Goal: Transaction & Acquisition: Purchase product/service

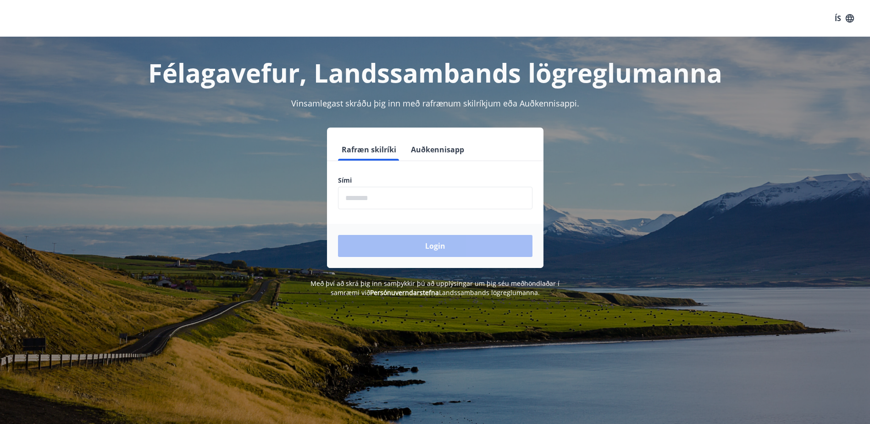
click at [443, 198] on input "phone" at bounding box center [435, 198] width 194 height 22
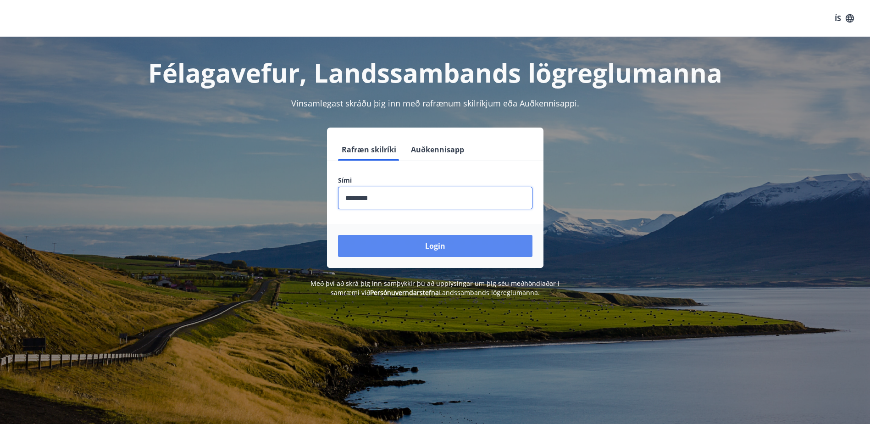
type input "********"
click at [509, 255] on button "Login" at bounding box center [435, 246] width 194 height 22
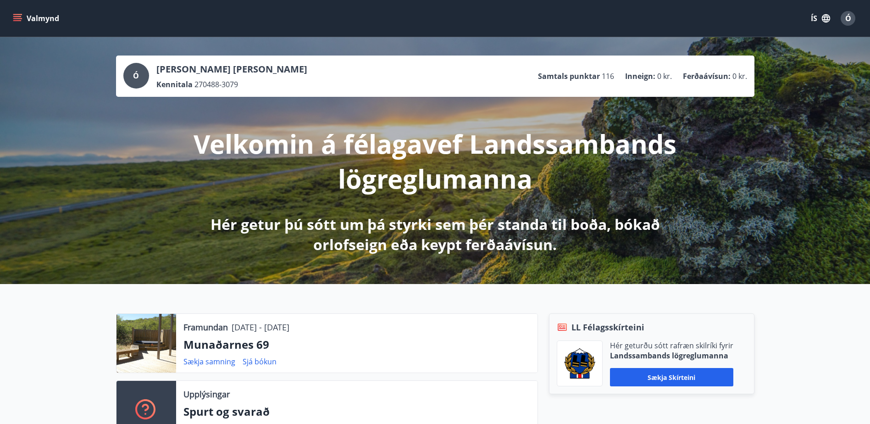
click at [25, 20] on button "Valmynd" at bounding box center [37, 18] width 52 height 17
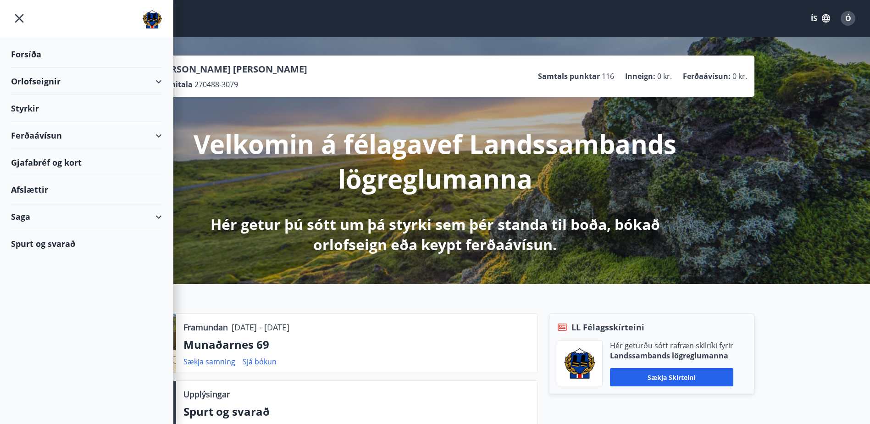
click at [150, 138] on div "Ferðaávísun" at bounding box center [86, 135] width 151 height 27
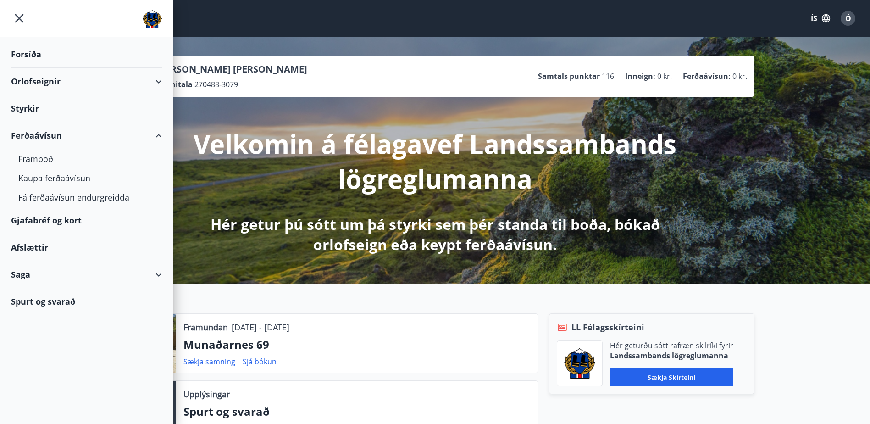
click at [87, 220] on div "Gjafabréf og kort" at bounding box center [86, 220] width 151 height 27
click at [41, 245] on div "Afslættir" at bounding box center [86, 247] width 151 height 27
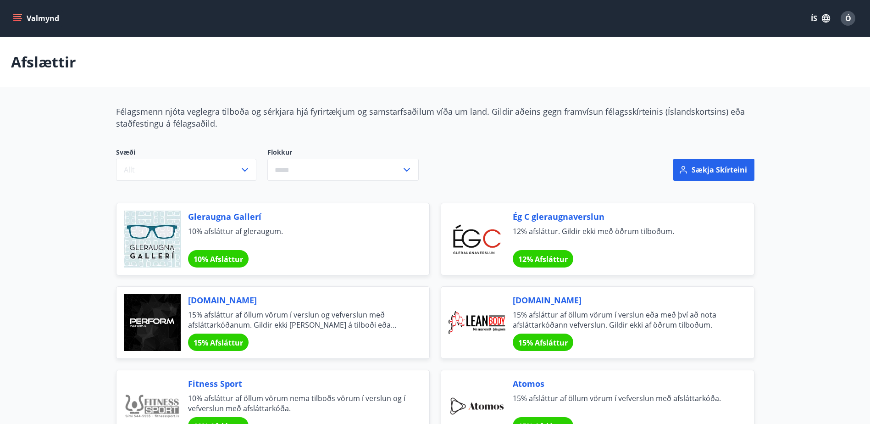
click at [308, 165] on input "text" at bounding box center [334, 170] width 134 height 22
click at [311, 234] on li "Gisting" at bounding box center [343, 238] width 150 height 17
type input "*******"
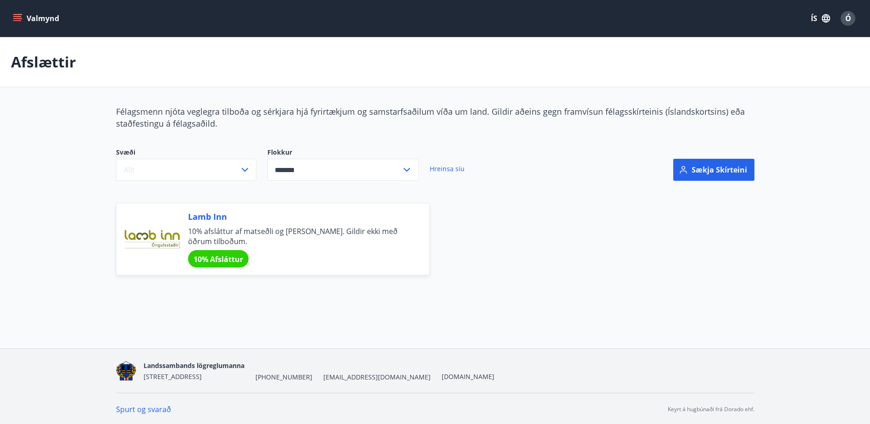
click at [219, 216] on span "Lamb Inn" at bounding box center [297, 216] width 219 height 12
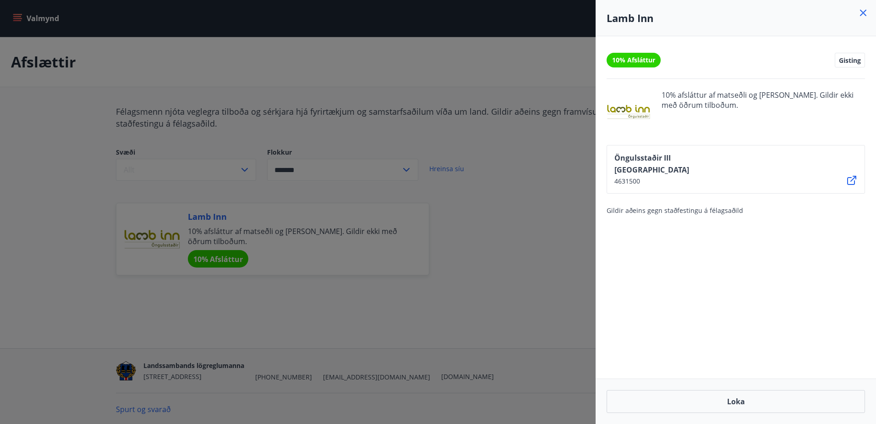
click at [544, 247] on div at bounding box center [438, 212] width 876 height 424
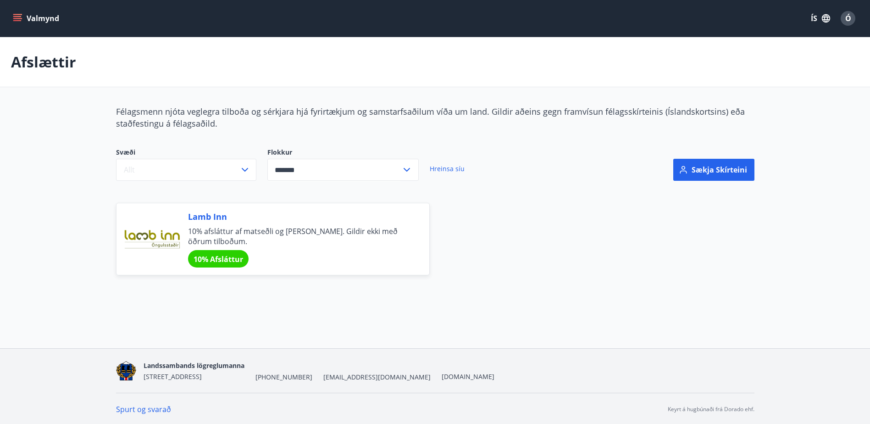
click at [161, 154] on span "Svæði" at bounding box center [186, 153] width 140 height 11
click at [165, 170] on button "Allt" at bounding box center [186, 170] width 140 height 22
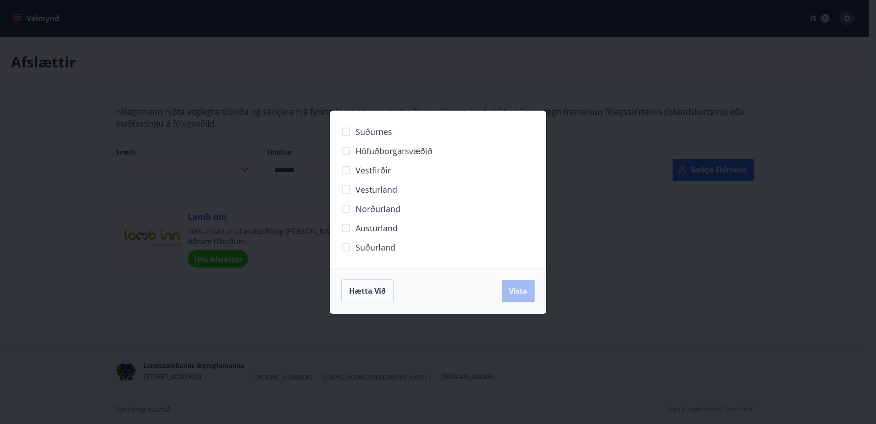
click at [420, 153] on span "Höfuðborgarsvæðið" at bounding box center [394, 151] width 77 height 12
click at [527, 288] on span "Vista" at bounding box center [518, 291] width 18 height 10
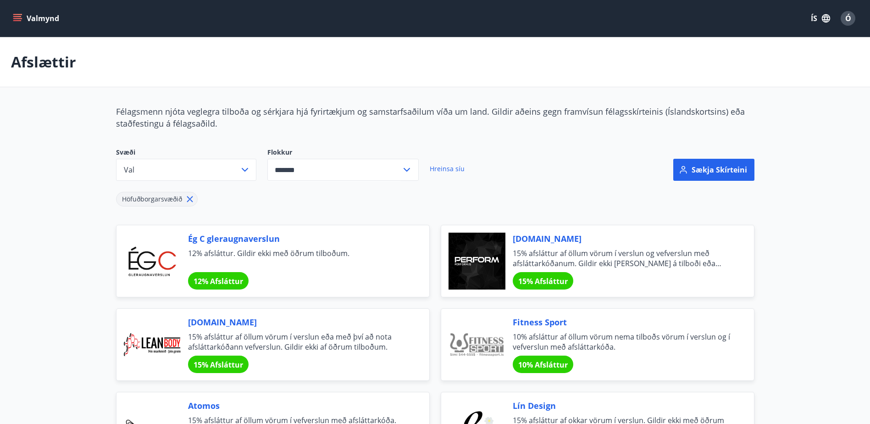
click at [10, 20] on div "Valmynd ÍS Ó" at bounding box center [435, 18] width 870 height 37
click at [11, 18] on div "Valmynd ÍS Ó" at bounding box center [435, 18] width 870 height 37
click at [14, 16] on icon "menu" at bounding box center [17, 16] width 8 height 1
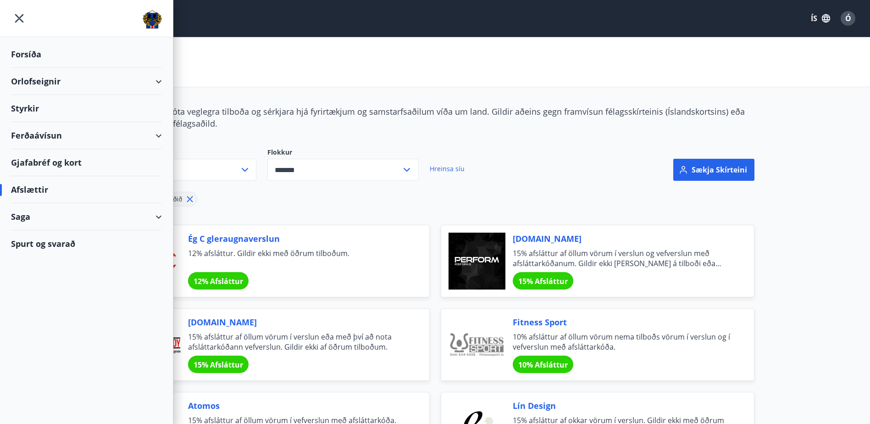
click at [128, 135] on div "Ferðaávísun" at bounding box center [86, 135] width 151 height 27
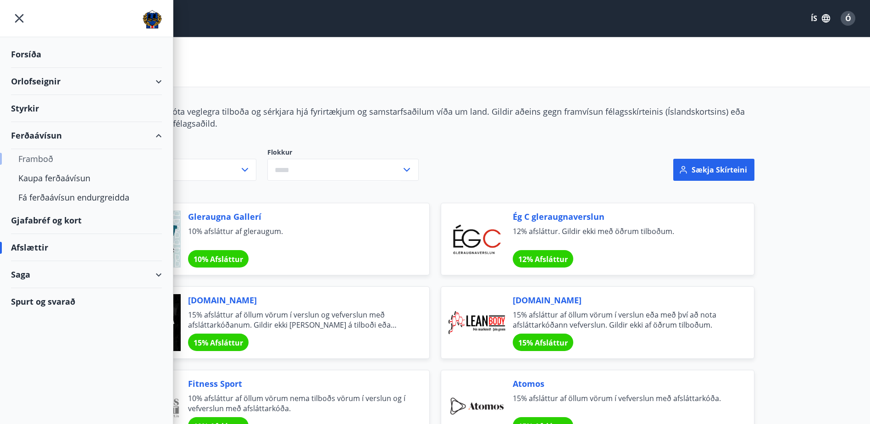
click at [34, 164] on div "Framboð" at bounding box center [86, 158] width 136 height 19
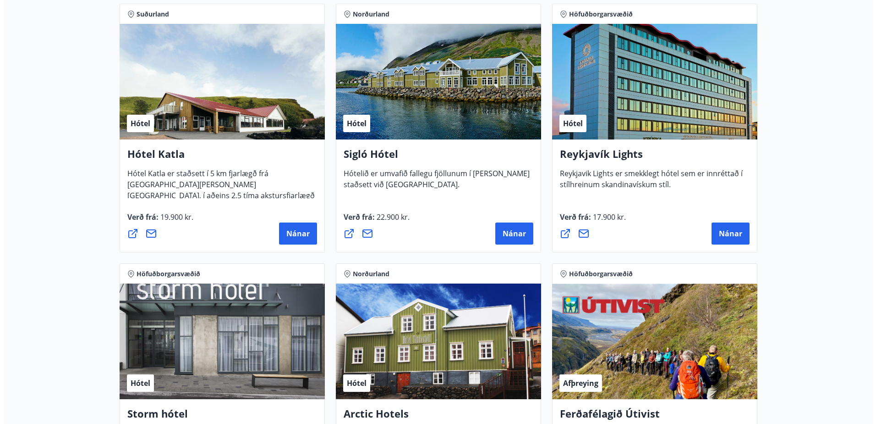
scroll to position [825, 0]
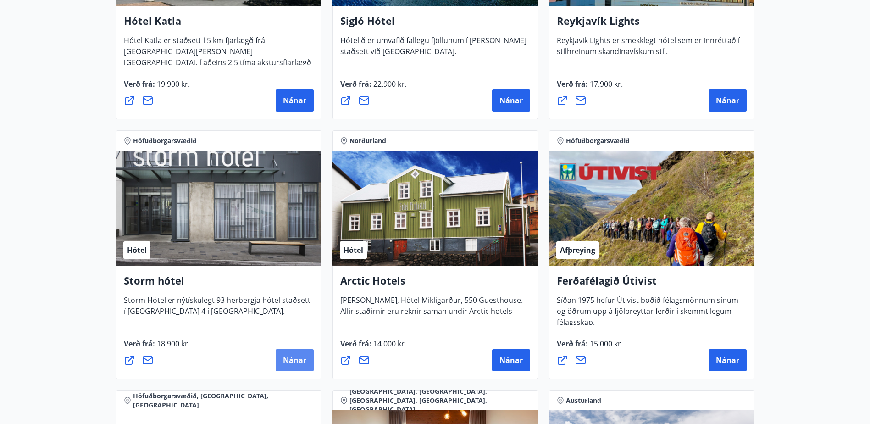
click at [304, 355] on span "Nánar" at bounding box center [294, 360] width 23 height 10
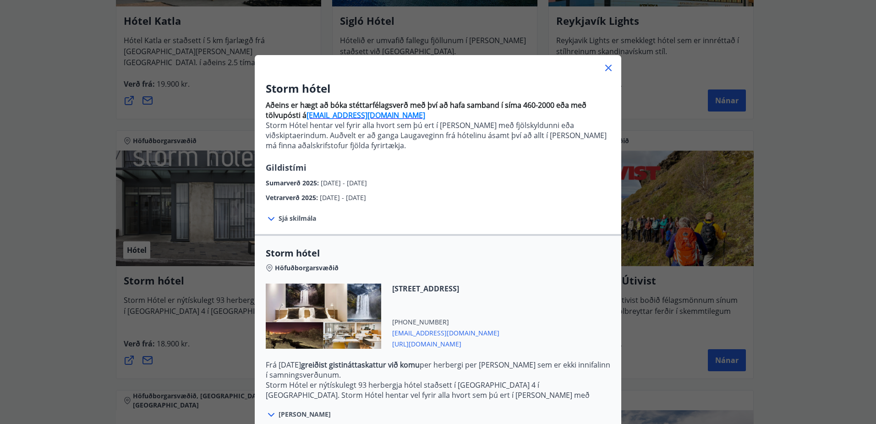
drag, startPoint x: 321, startPoint y: 184, endPoint x: 410, endPoint y: 180, distance: 89.0
click at [410, 180] on div "Sumarverð 2025 : [DATE] - [DATE]" at bounding box center [438, 180] width 345 height 15
click at [270, 219] on icon at bounding box center [271, 219] width 6 height 4
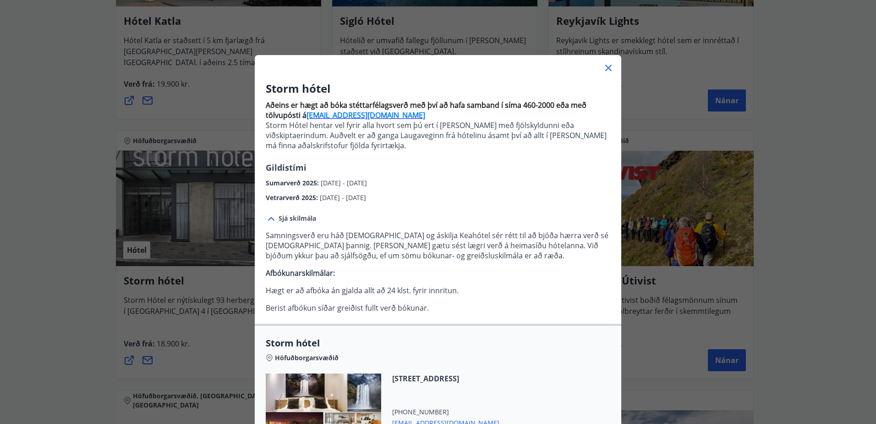
click at [345, 229] on div "Samningsverð eru háð [DEMOGRAPHIC_DATA] og áskilja Keahótel sér rétt til að bjó…" at bounding box center [438, 268] width 345 height 90
click at [489, 151] on p "Aðeins er hægt að bóka stéttarfélagsverð með því að hafa samband í síma 460-200…" at bounding box center [438, 128] width 345 height 65
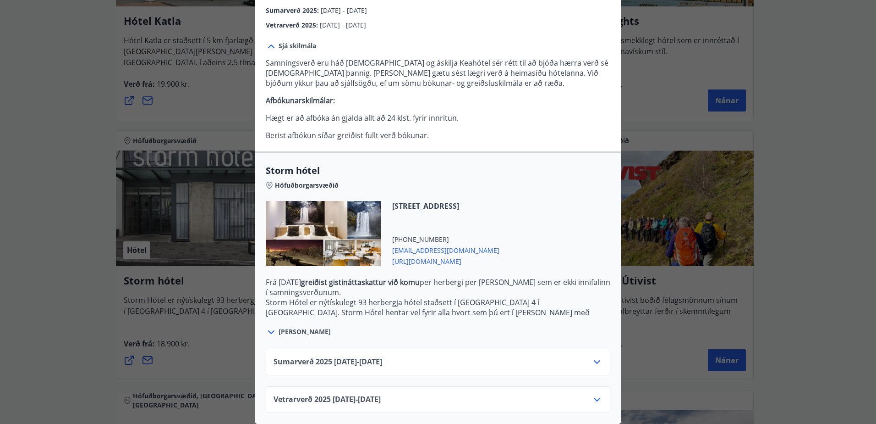
scroll to position [179, 0]
click at [594, 360] on icon at bounding box center [597, 362] width 6 height 4
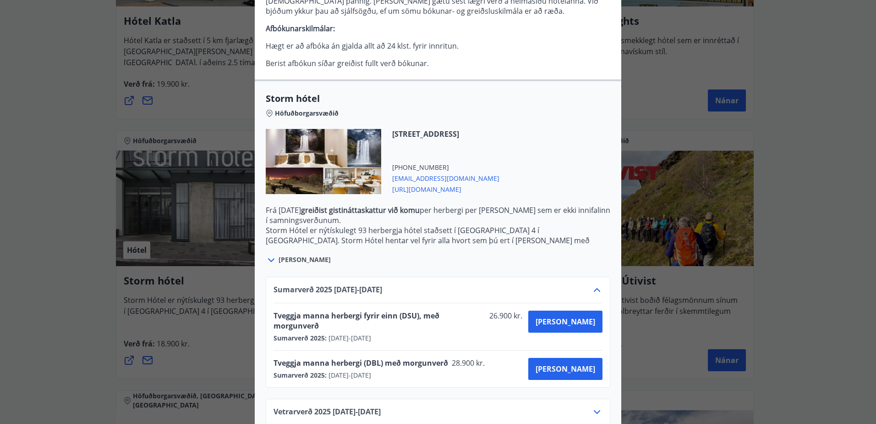
scroll to position [254, 0]
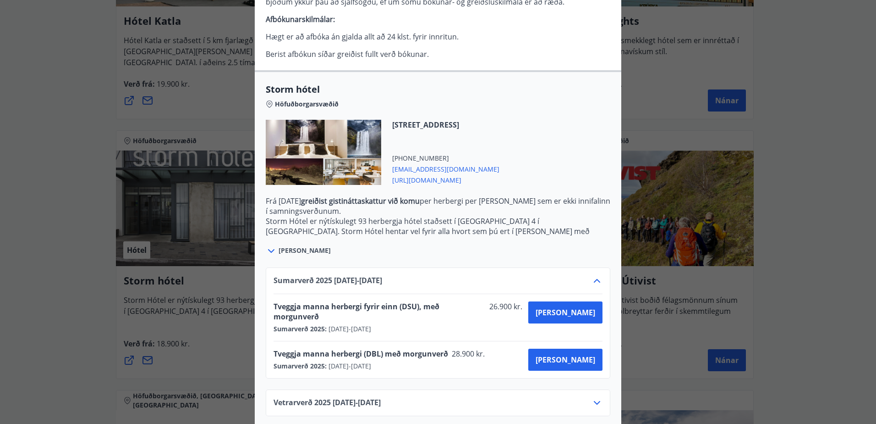
click at [276, 397] on span "Vetrarverð [PHONE_NUMBER][DATE] - [DATE]" at bounding box center [327, 402] width 107 height 11
click at [592, 397] on icon at bounding box center [597, 402] width 11 height 11
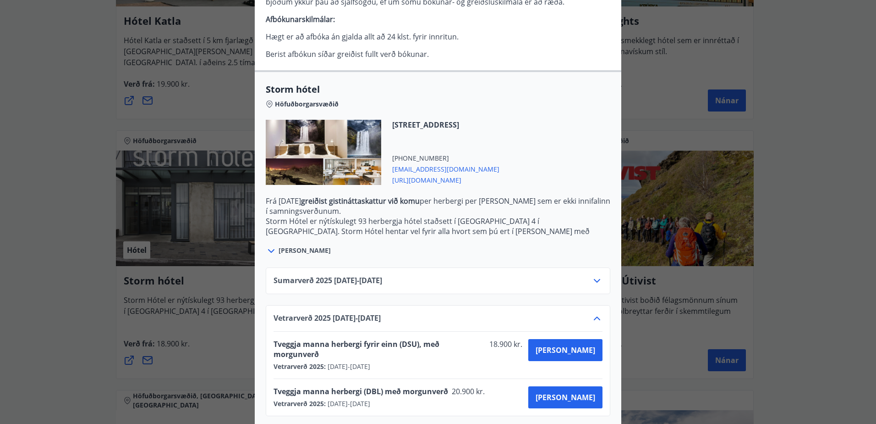
click at [587, 314] on div "Vetrarverð [PHONE_NUMBER][DATE] - [DATE]" at bounding box center [438, 322] width 329 height 18
click at [5, 171] on div "Storm hótel Aðeins er hægt að bóka stéttarfélagsverð með því að hafa samband í …" at bounding box center [438, 212] width 876 height 424
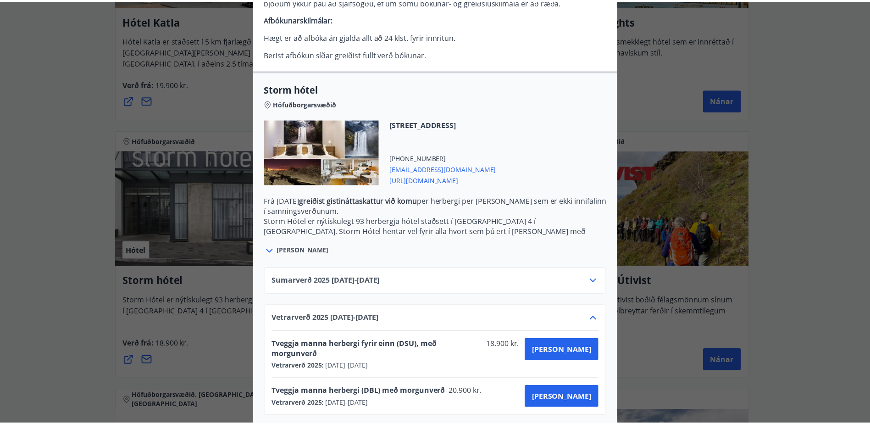
scroll to position [0, 0]
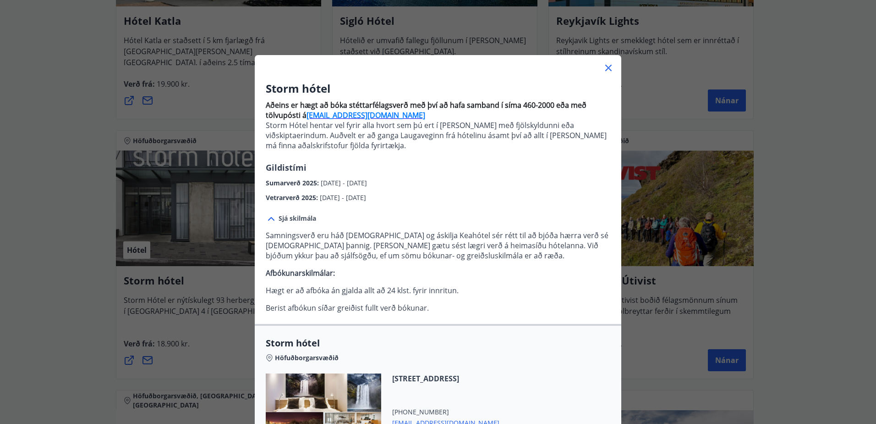
click at [603, 67] on icon at bounding box center [608, 67] width 11 height 11
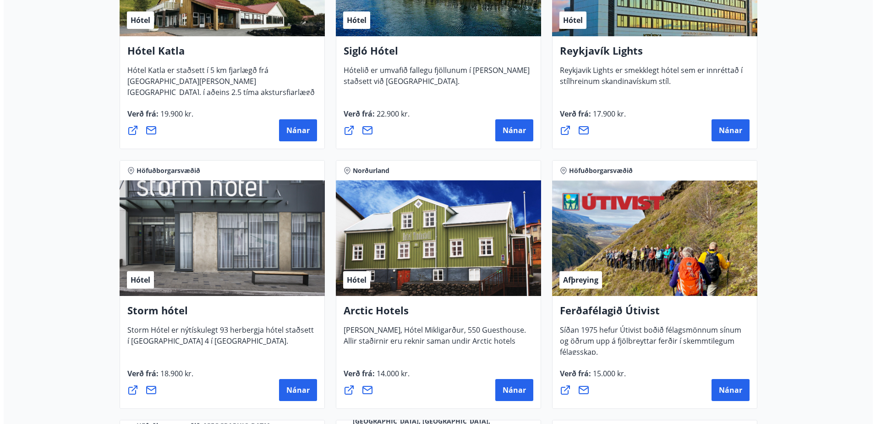
scroll to position [779, 0]
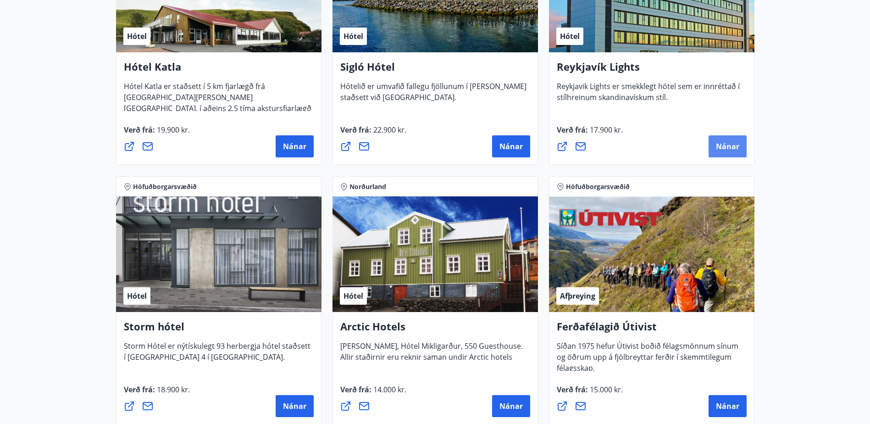
click at [736, 152] on button "Nánar" at bounding box center [727, 146] width 38 height 22
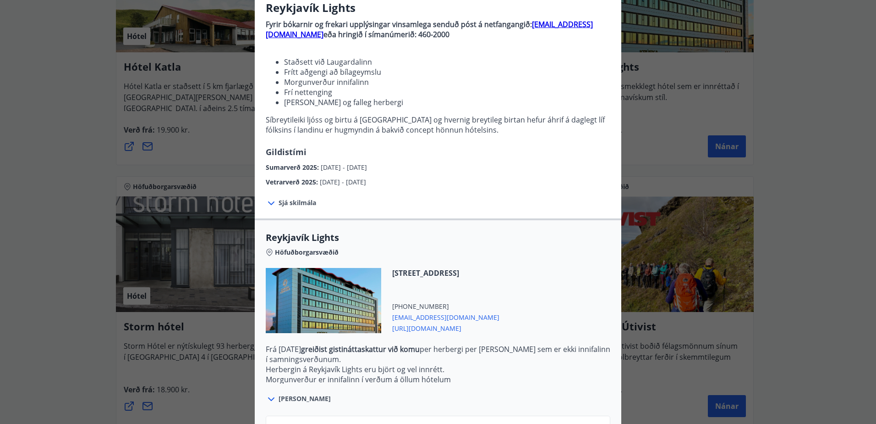
scroll to position [154, 0]
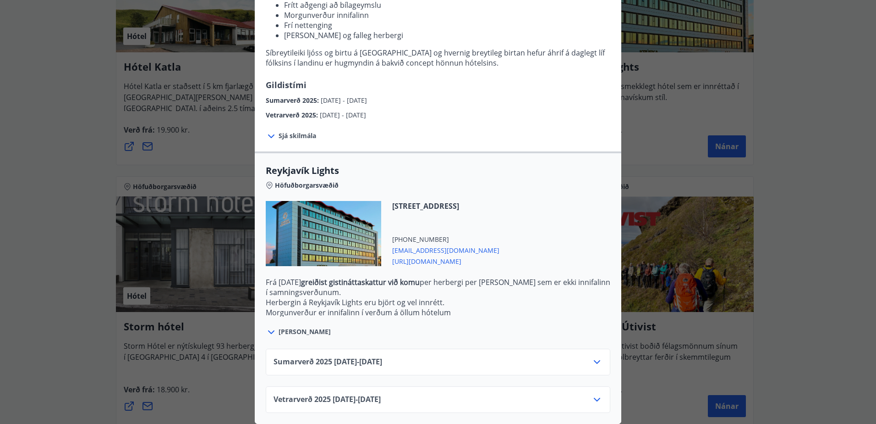
click at [585, 356] on div "Sumarverð [PHONE_NUMBER][DATE] - [DATE]" at bounding box center [438, 365] width 329 height 18
click at [593, 356] on icon at bounding box center [597, 361] width 11 height 11
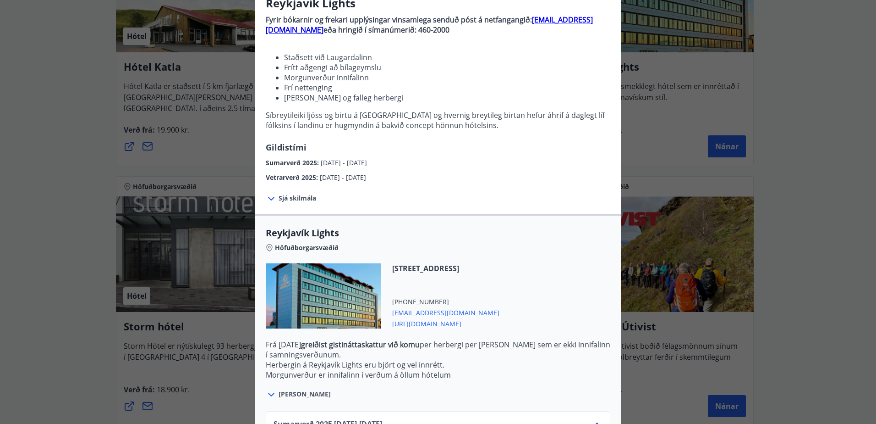
scroll to position [183, 0]
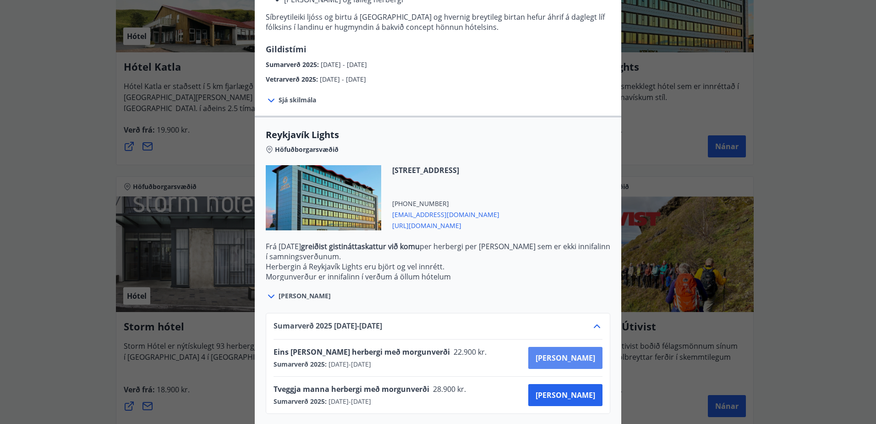
click at [577, 354] on span "[PERSON_NAME]" at bounding box center [566, 358] width 60 height 10
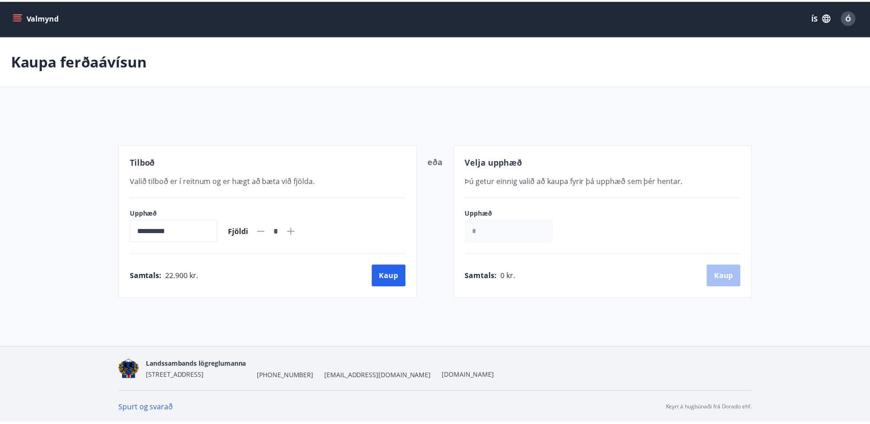
scroll to position [1, 0]
